Goal: Information Seeking & Learning: Learn about a topic

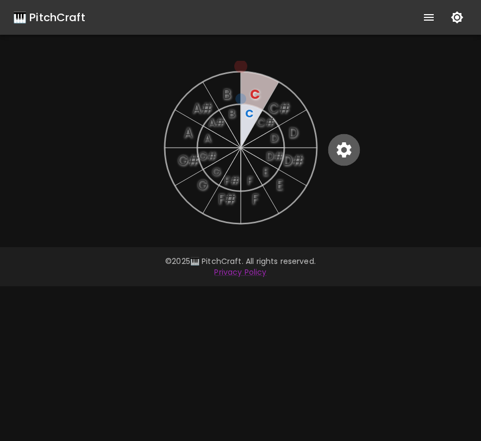
click at [352, 144] on icon "button" at bounding box center [343, 149] width 19 height 19
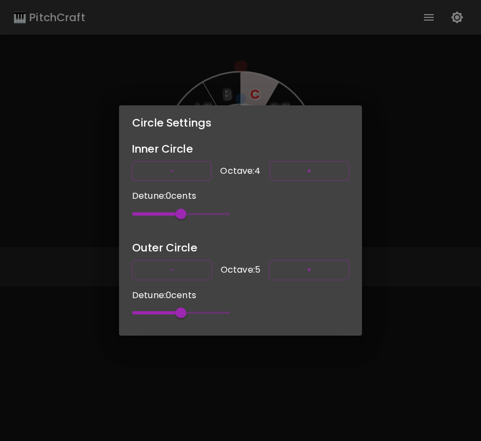
click at [449, 39] on div "Circle Settings Inner Circle - Octave: 4 + Detune: 0 cents 0 Outer Circle - Oct…" at bounding box center [240, 220] width 481 height 441
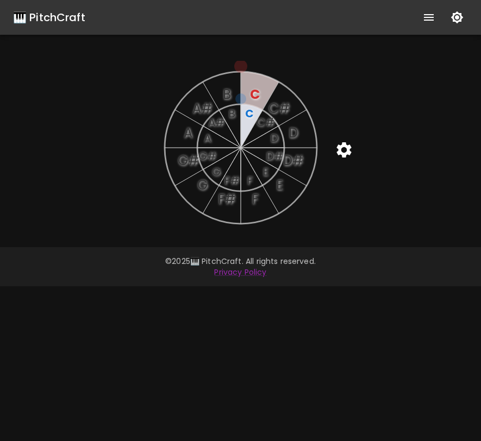
click at [457, 17] on icon "button" at bounding box center [457, 17] width 12 height 12
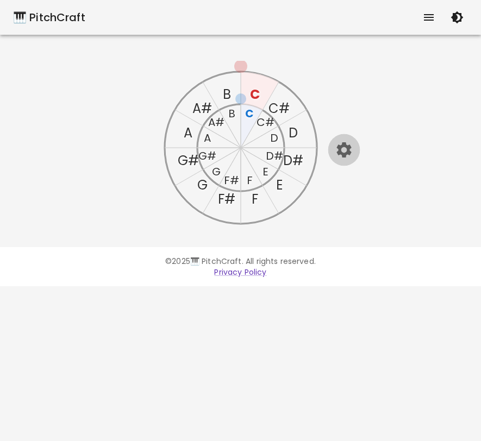
click at [344, 144] on icon "button" at bounding box center [343, 149] width 15 height 15
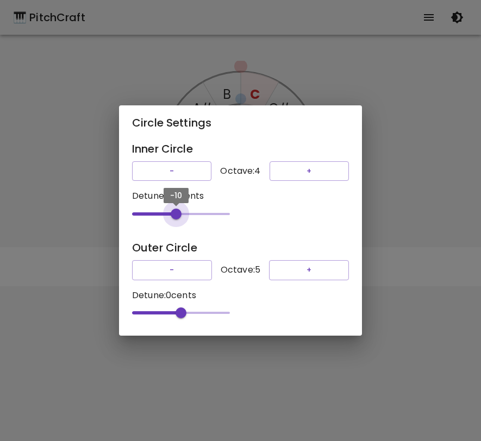
type input "-8"
drag, startPoint x: 180, startPoint y: 213, endPoint x: 174, endPoint y: 222, distance: 11.0
click at [174, 219] on span "-8" at bounding box center [177, 214] width 11 height 11
drag, startPoint x: 173, startPoint y: 318, endPoint x: 160, endPoint y: 318, distance: 13.6
click at [160, 318] on span "-38" at bounding box center [162, 312] width 11 height 11
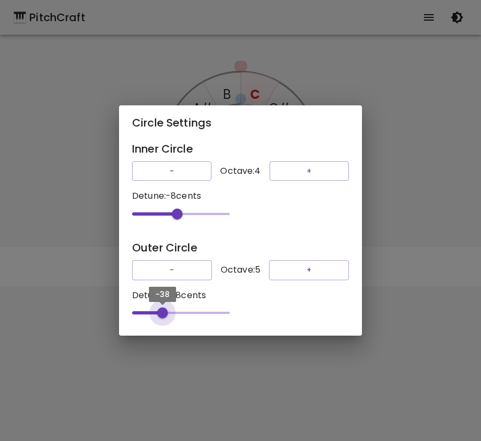
type input "-40"
click at [159, 318] on span "-40" at bounding box center [161, 312] width 11 height 11
click at [418, 149] on div "Circle Settings Inner Circle - Octave: 4 + Detune: -8 cents -8 Outer Circle - O…" at bounding box center [240, 220] width 481 height 441
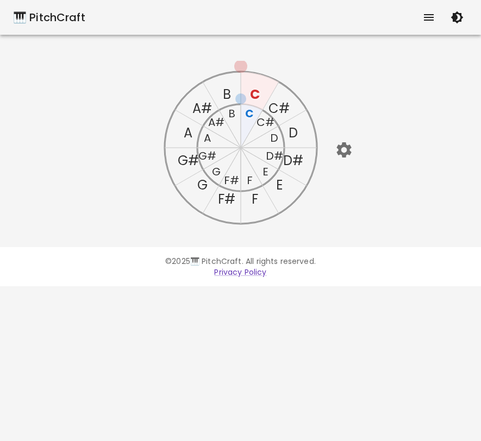
click at [184, 138] on text "A" at bounding box center [188, 133] width 9 height 18
click at [183, 138] on text "A" at bounding box center [188, 133] width 10 height 18
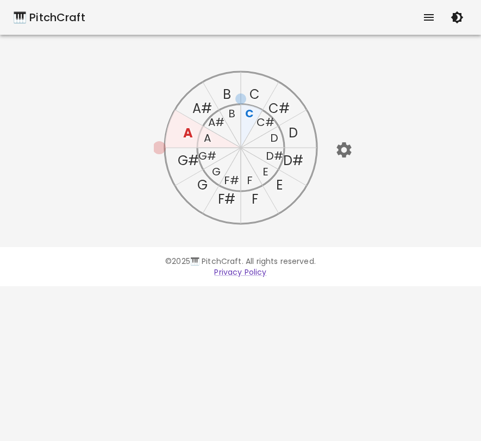
click at [187, 132] on text "A" at bounding box center [188, 133] width 10 height 18
click at [209, 139] on text "A" at bounding box center [206, 137] width 7 height 15
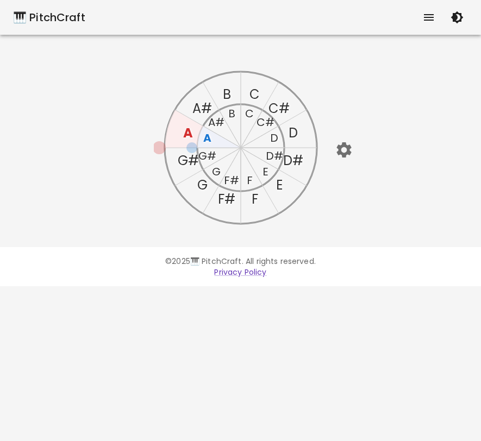
click at [204, 185] on text "G" at bounding box center [202, 185] width 10 height 18
click at [186, 133] on text "A" at bounding box center [188, 133] width 9 height 18
click at [186, 133] on text "A" at bounding box center [188, 133] width 10 height 18
click at [199, 185] on text "G" at bounding box center [202, 185] width 10 height 18
click at [199, 184] on text "G" at bounding box center [202, 185] width 10 height 18
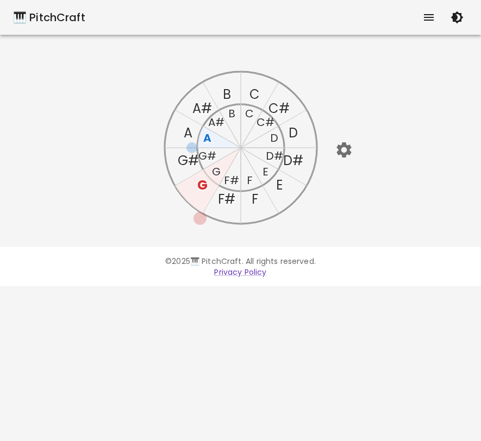
click at [199, 184] on text "G" at bounding box center [202, 185] width 10 height 18
click at [257, 197] on icon "C C# D D# E F F# G G# A A# B C C# D D# E F F# G G# A A# B" at bounding box center [241, 148] width 174 height 174
click at [255, 197] on text "F" at bounding box center [254, 199] width 7 height 18
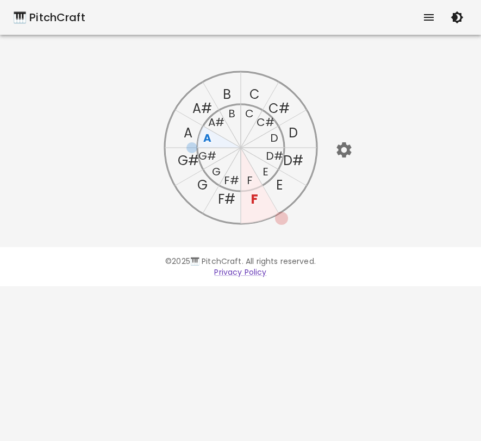
click at [207, 138] on text "A" at bounding box center [207, 137] width 8 height 15
click at [214, 172] on text "G" at bounding box center [215, 171] width 9 height 15
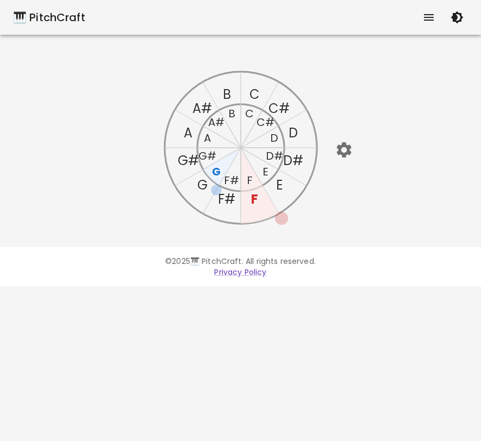
click at [214, 172] on text "G" at bounding box center [215, 171] width 9 height 15
click at [248, 178] on text "F" at bounding box center [249, 180] width 6 height 15
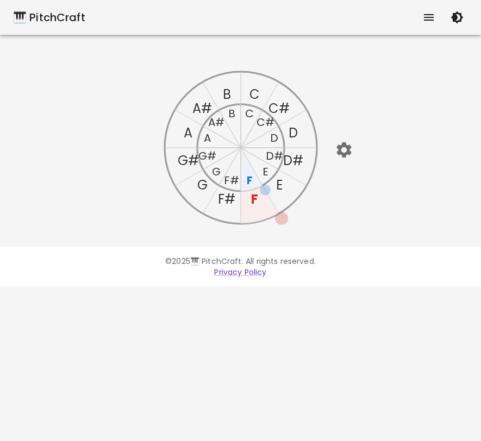
click at [247, 178] on text "F" at bounding box center [249, 180] width 6 height 15
click at [263, 172] on text "E" at bounding box center [265, 171] width 6 height 15
click at [263, 172] on text "E" at bounding box center [264, 171] width 5 height 15
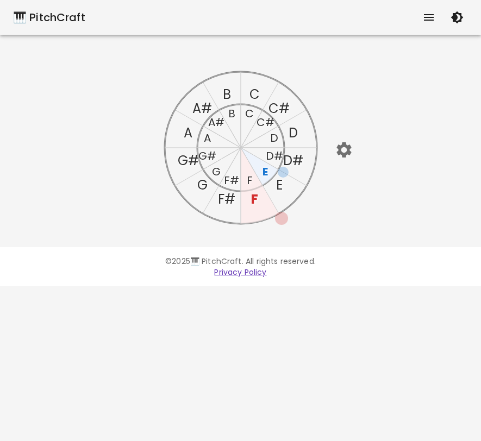
click at [263, 172] on text "E" at bounding box center [264, 171] width 5 height 15
click at [251, 180] on text "F" at bounding box center [249, 180] width 6 height 15
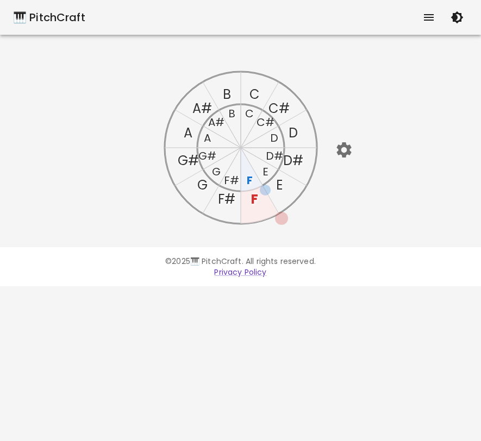
click at [251, 180] on text "F" at bounding box center [249, 180] width 6 height 15
click at [198, 185] on text "G" at bounding box center [202, 185] width 10 height 18
click at [246, 115] on text "C" at bounding box center [249, 113] width 9 height 15
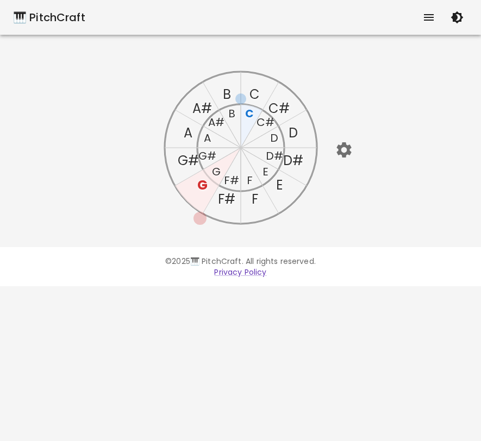
click at [253, 92] on text "C" at bounding box center [254, 94] width 10 height 18
click at [200, 187] on text "G" at bounding box center [202, 185] width 10 height 18
click at [200, 186] on text "G" at bounding box center [202, 185] width 10 height 18
